Goal: Entertainment & Leisure: Consume media (video, audio)

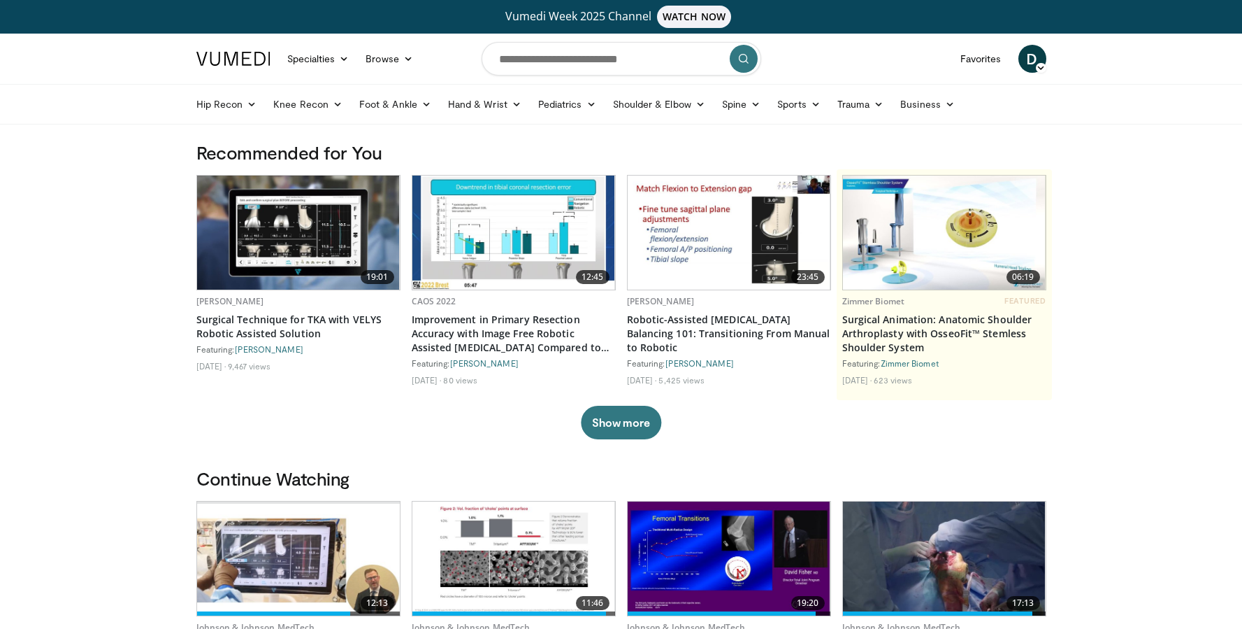
click at [287, 242] on img at bounding box center [298, 232] width 203 height 114
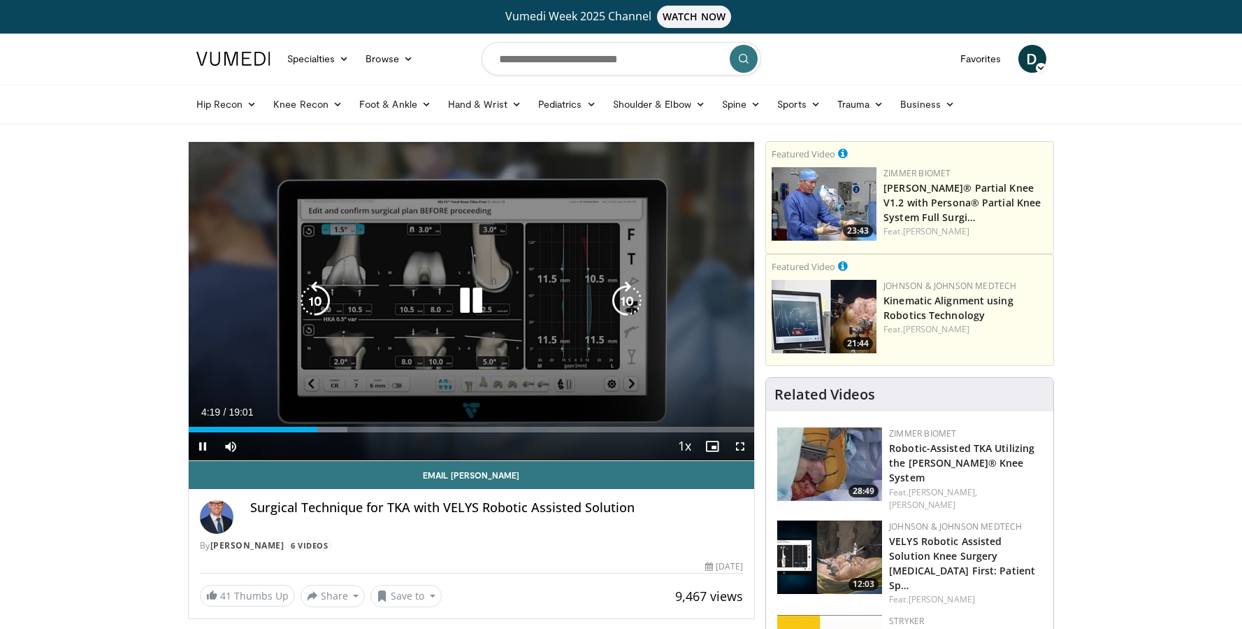
click at [263, 357] on div "10 seconds Tap to unmute" at bounding box center [472, 301] width 566 height 318
